Goal: Connect with others: Connect with others

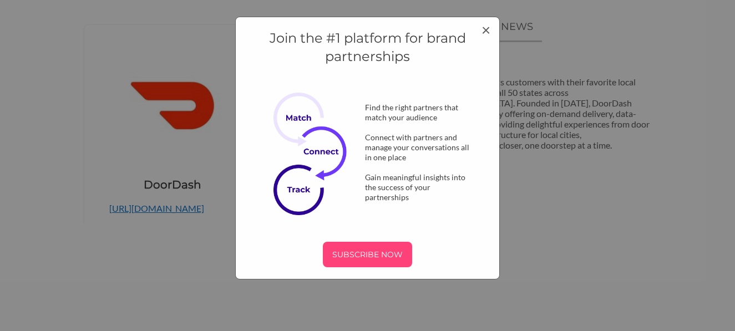
click at [368, 250] on p "SUBSCRIBE NOW" at bounding box center [367, 254] width 80 height 17
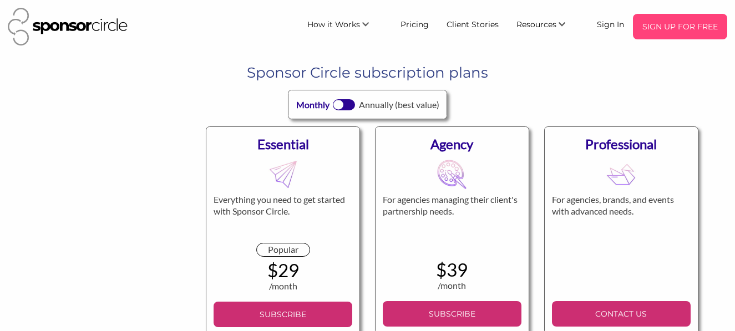
click at [689, 29] on p "SIGN UP FOR FREE" at bounding box center [679, 26] width 85 height 17
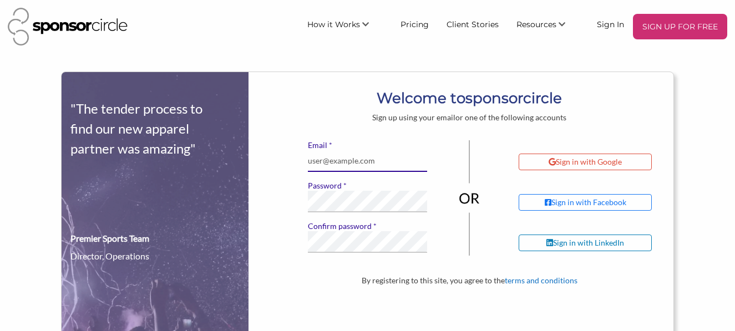
click at [366, 163] on input "* Email" at bounding box center [367, 161] width 119 height 22
type input "jayijemba@gmail.com"
click at [336, 183] on label "* Password" at bounding box center [367, 186] width 119 height 10
click at [287, 205] on div "* Email jayijemba@gmail.com * Password * Confirm password If you see this, leav…" at bounding box center [470, 207] width 408 height 135
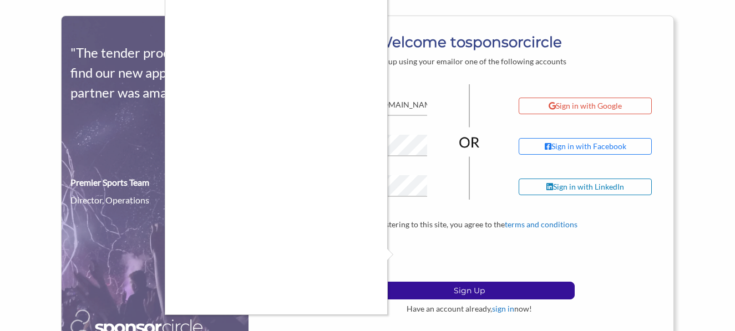
scroll to position [67, 0]
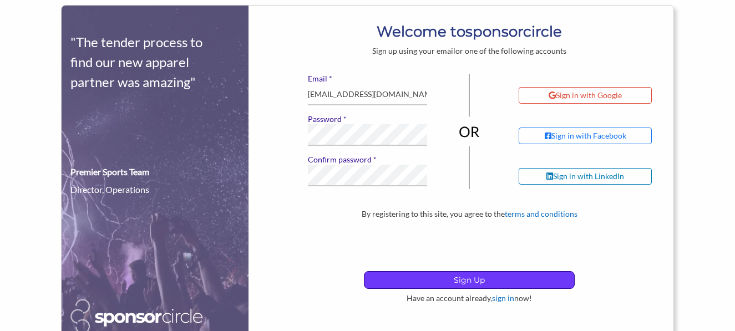
click at [482, 280] on p "Sign Up" at bounding box center [469, 280] width 210 height 17
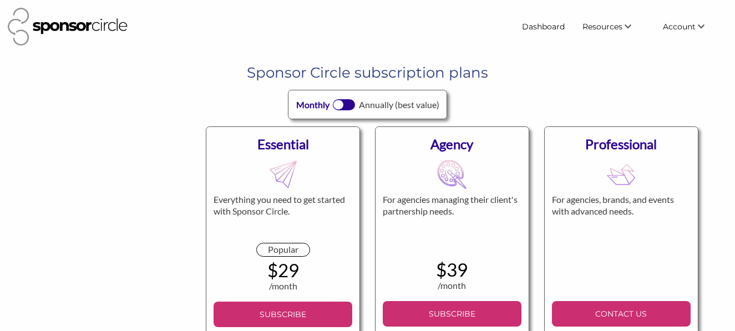
click at [189, 84] on div "Sponsor Circle subscription plans Monthly Annually (best value)" at bounding box center [367, 91] width 659 height 57
click at [544, 28] on link "Dashboard" at bounding box center [543, 27] width 60 height 20
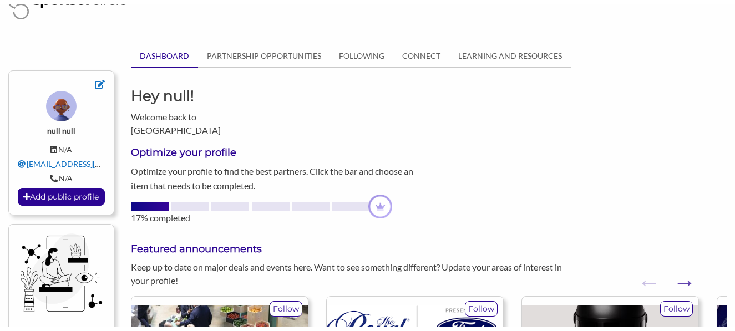
scroll to position [8, 0]
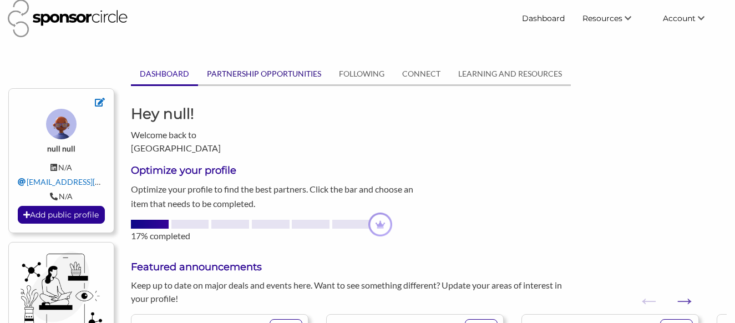
click at [271, 71] on link "PARTNERSHIP OPPORTUNITIES" at bounding box center [264, 73] width 132 height 21
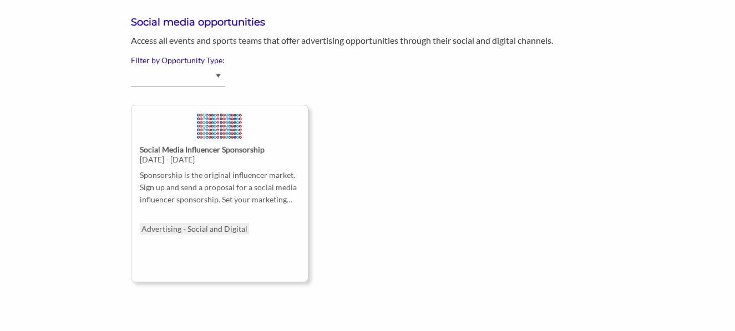
scroll to position [679, 0]
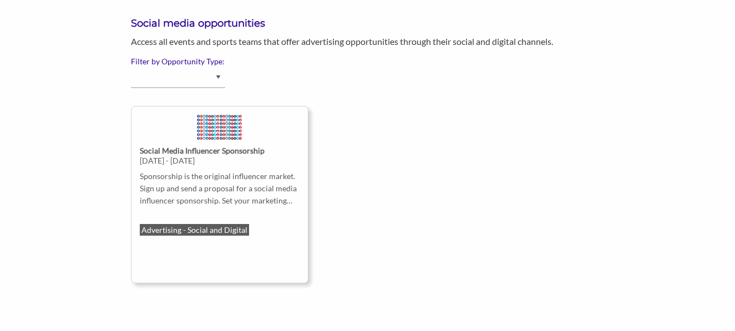
click at [202, 227] on p "Advertising - Social and Digital" at bounding box center [194, 230] width 109 height 12
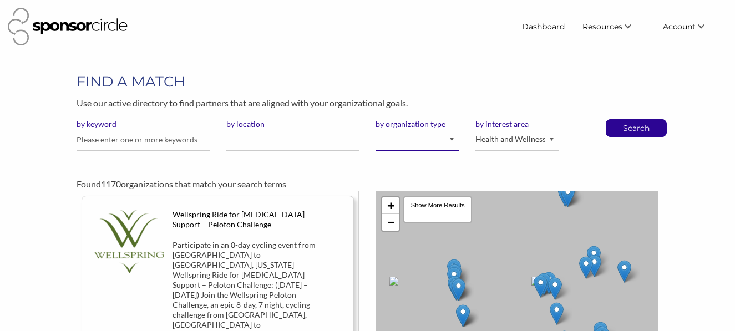
click at [451, 138] on select "I am an event organizer seeking new partnerships with suppliers, exhibitors or …" at bounding box center [417, 140] width 83 height 22
